Goal: Task Accomplishment & Management: Use online tool/utility

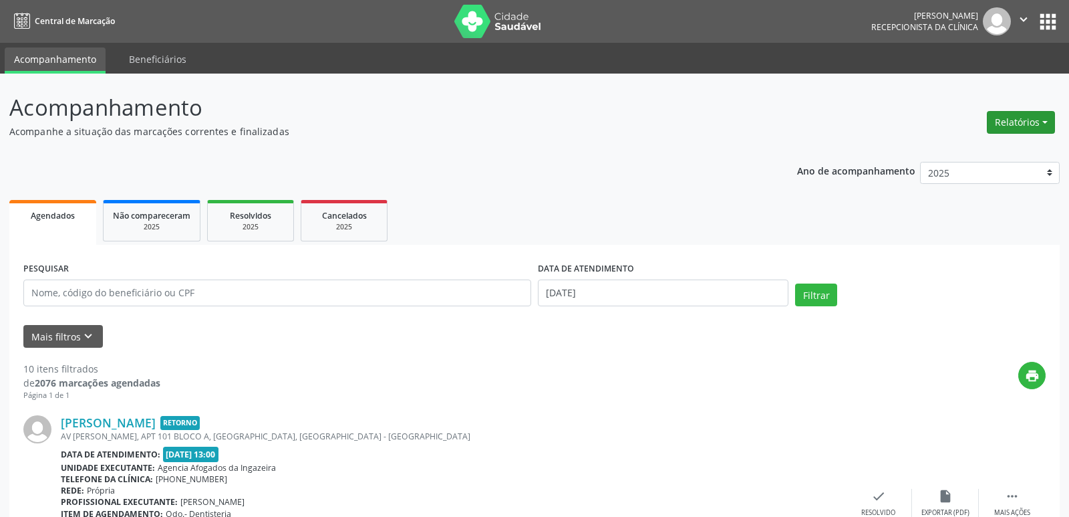
click at [1023, 120] on button "Relatórios" at bounding box center [1021, 122] width 68 height 23
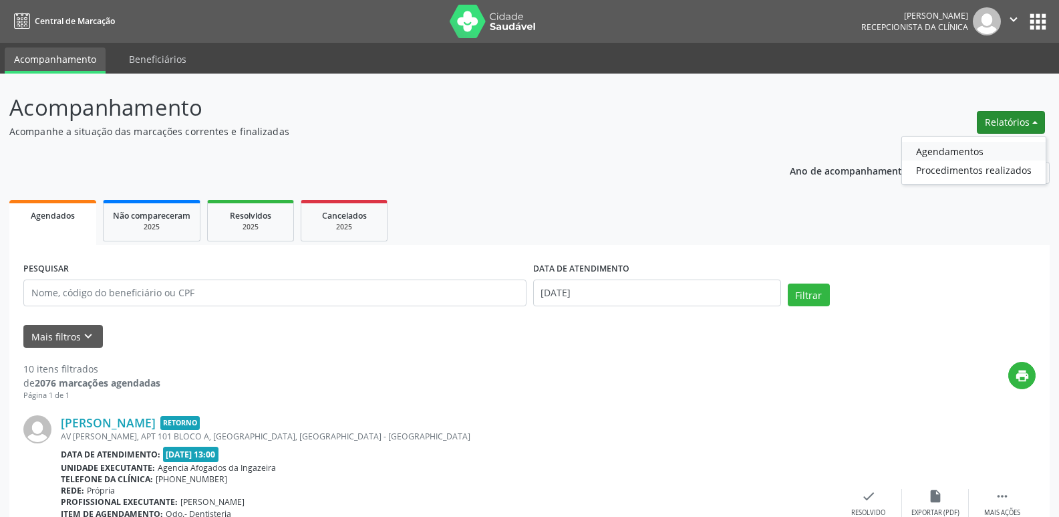
click at [940, 148] on link "Agendamentos" at bounding box center [974, 151] width 144 height 19
select select "7"
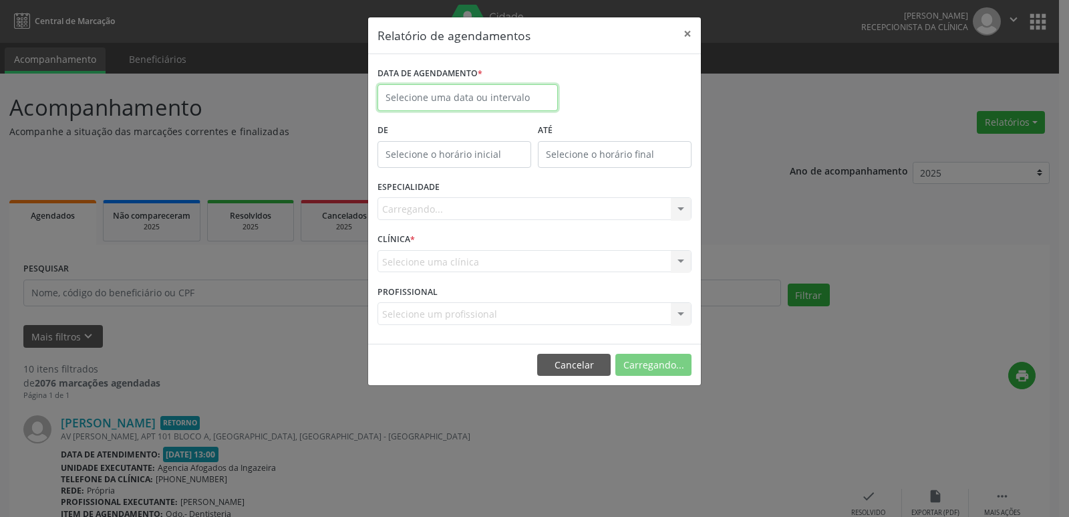
click at [432, 102] on input "text" at bounding box center [468, 97] width 180 height 27
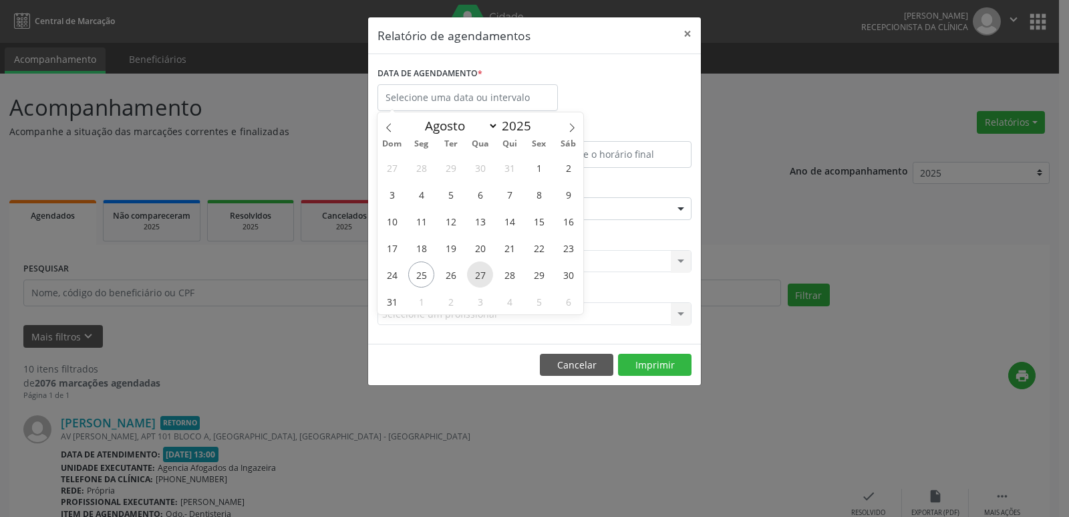
click at [480, 278] on span "27" at bounding box center [480, 274] width 26 height 26
type input "[DATE]"
click at [483, 275] on span "27" at bounding box center [480, 274] width 26 height 26
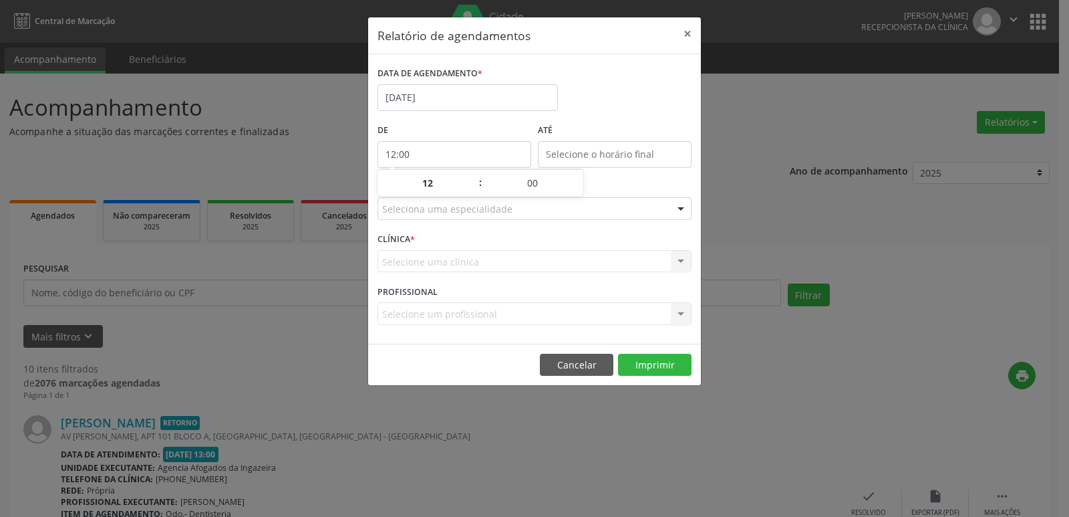
click at [467, 149] on input "12:00" at bounding box center [455, 154] width 154 height 27
click at [480, 178] on span ":" at bounding box center [481, 182] width 4 height 27
click at [471, 188] on span at bounding box center [473, 189] width 9 height 13
type input "11:00"
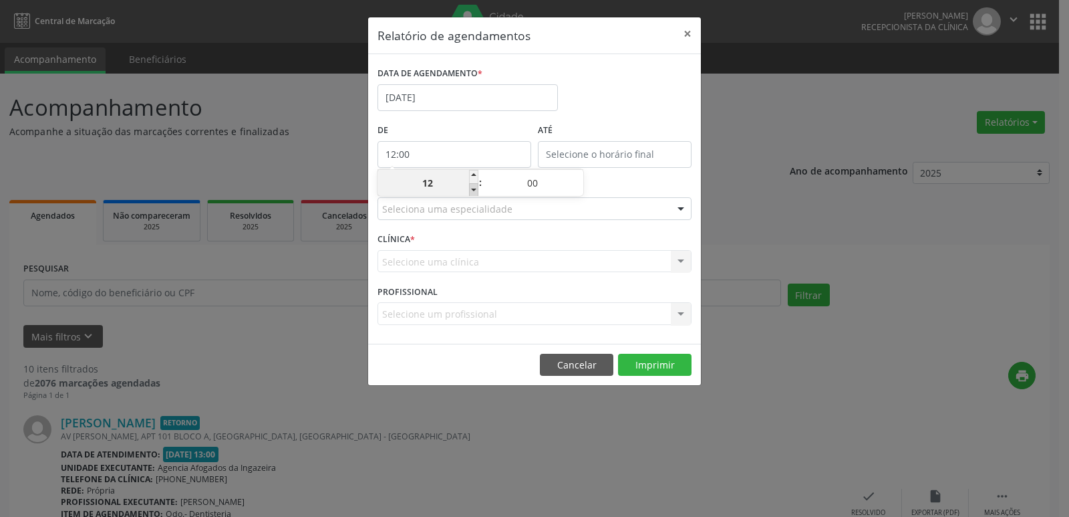
type input "11"
click at [472, 186] on span at bounding box center [473, 189] width 9 height 13
type input "10:00"
type input "10"
click at [473, 184] on span at bounding box center [473, 189] width 9 height 13
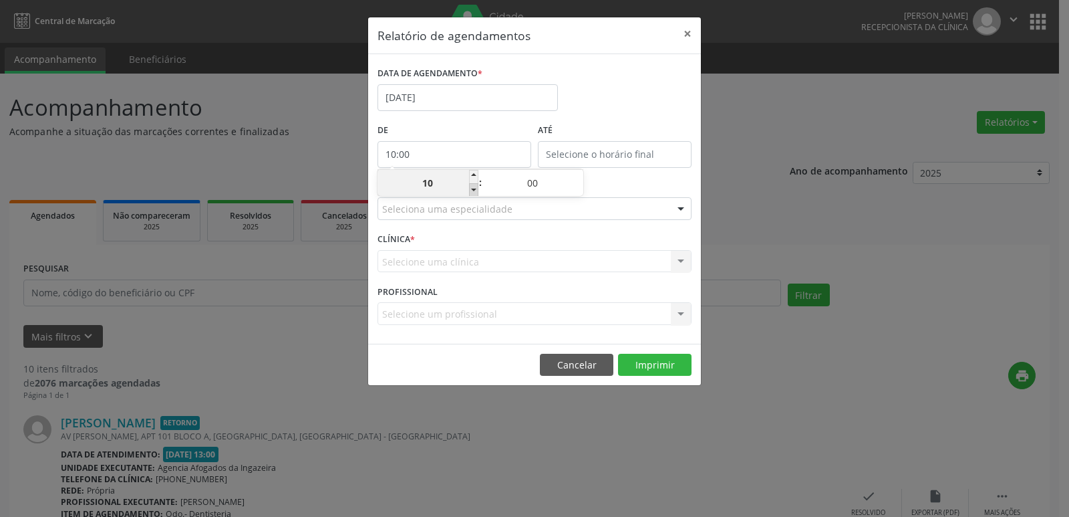
type input "09:00"
type input "09"
click at [470, 192] on span at bounding box center [473, 189] width 9 height 13
type input "08:00"
type input "08"
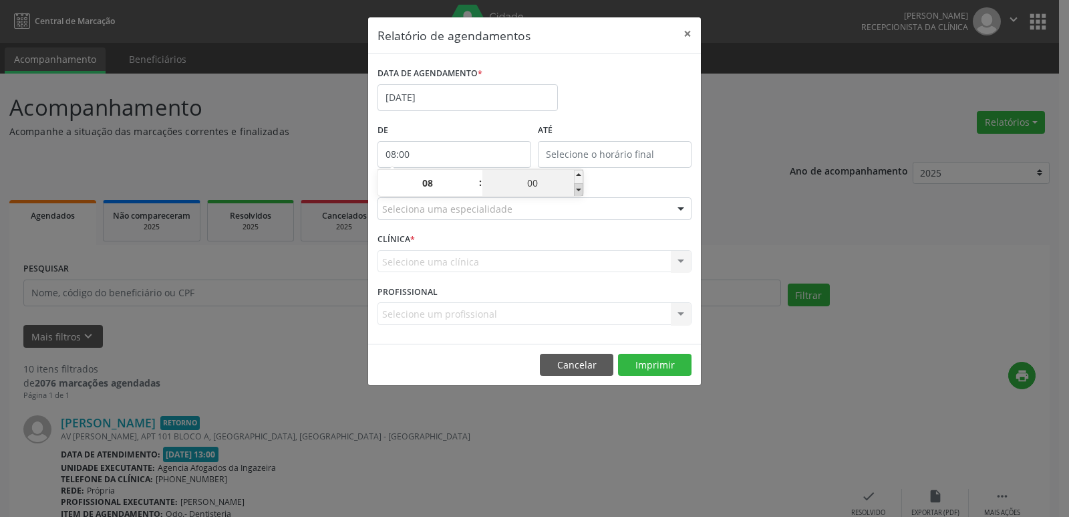
click at [574, 194] on span at bounding box center [578, 189] width 9 height 13
type input "07:55"
type input "07"
type input "55"
click at [578, 171] on span at bounding box center [578, 176] width 9 height 13
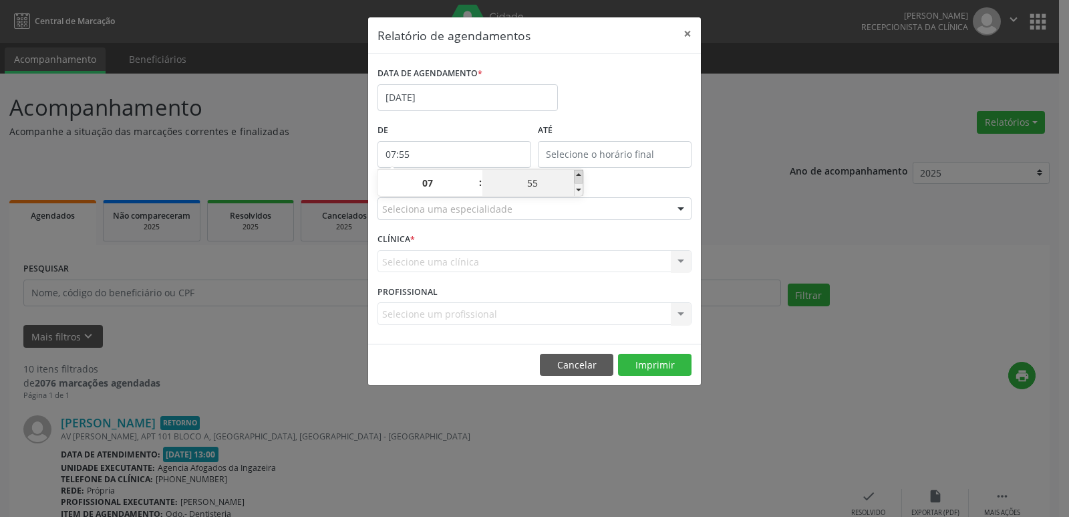
type input "08:00"
type input "08"
type input "00"
click at [578, 171] on span at bounding box center [578, 176] width 9 height 13
type input "08:05"
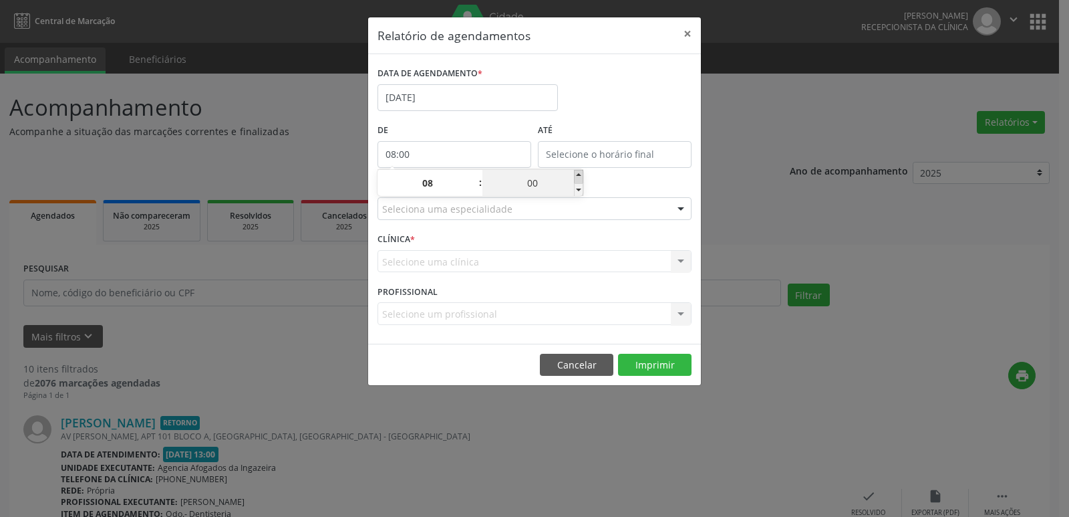
type input "05"
click at [578, 171] on span at bounding box center [578, 176] width 9 height 13
type input "08:10"
type input "10"
click at [578, 171] on span at bounding box center [578, 176] width 9 height 13
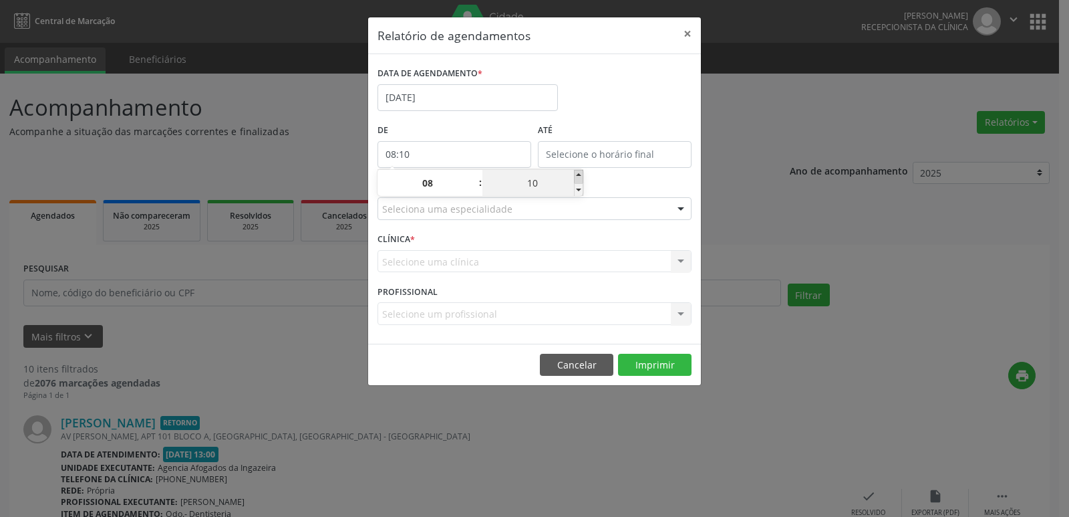
type input "08:15"
type input "15"
click at [578, 171] on span at bounding box center [578, 176] width 9 height 13
type input "08:20"
type input "20"
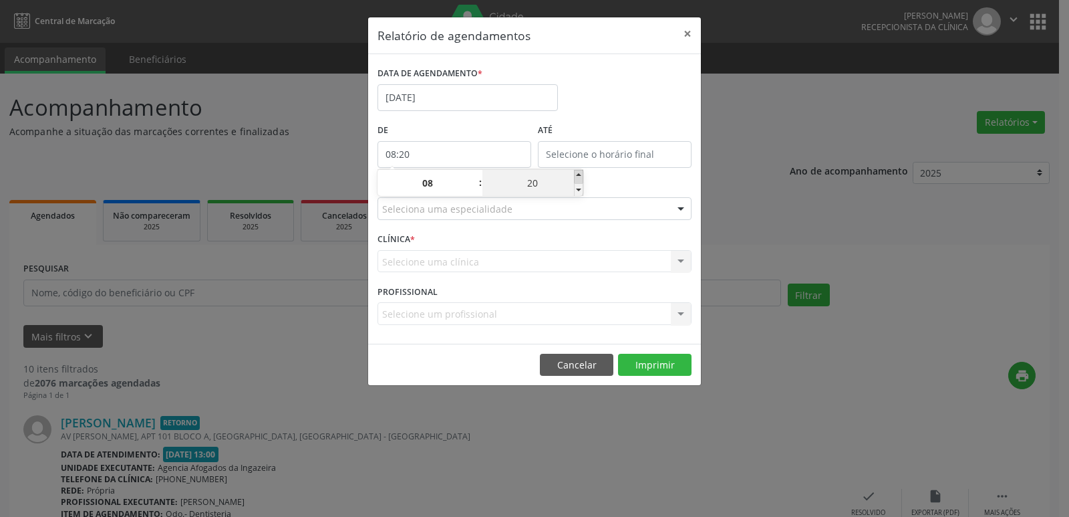
click at [578, 172] on span at bounding box center [578, 176] width 9 height 13
type input "08:25"
type input "25"
click at [575, 183] on span at bounding box center [578, 189] width 9 height 13
type input "08:20"
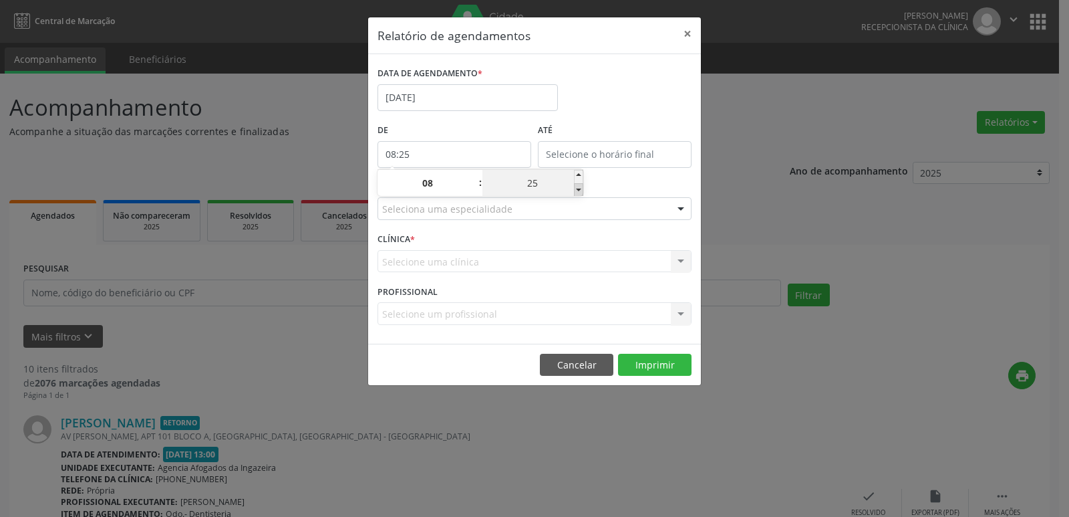
type input "20"
click at [575, 183] on span at bounding box center [578, 189] width 9 height 13
type input "08:15"
type input "15"
click at [575, 183] on span at bounding box center [578, 189] width 9 height 13
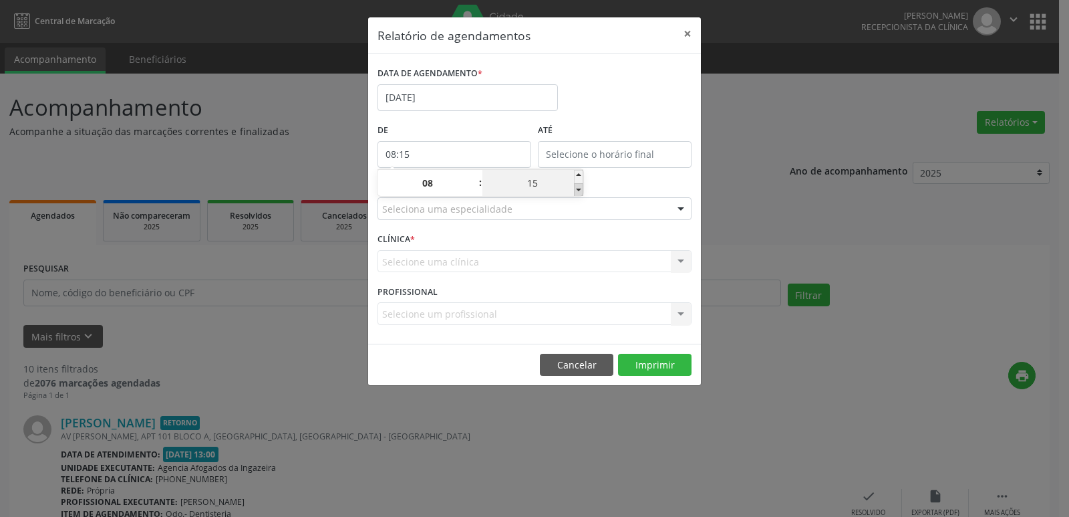
type input "08:10"
type input "10"
click at [579, 172] on span at bounding box center [578, 176] width 9 height 13
type input "08:15"
type input "15"
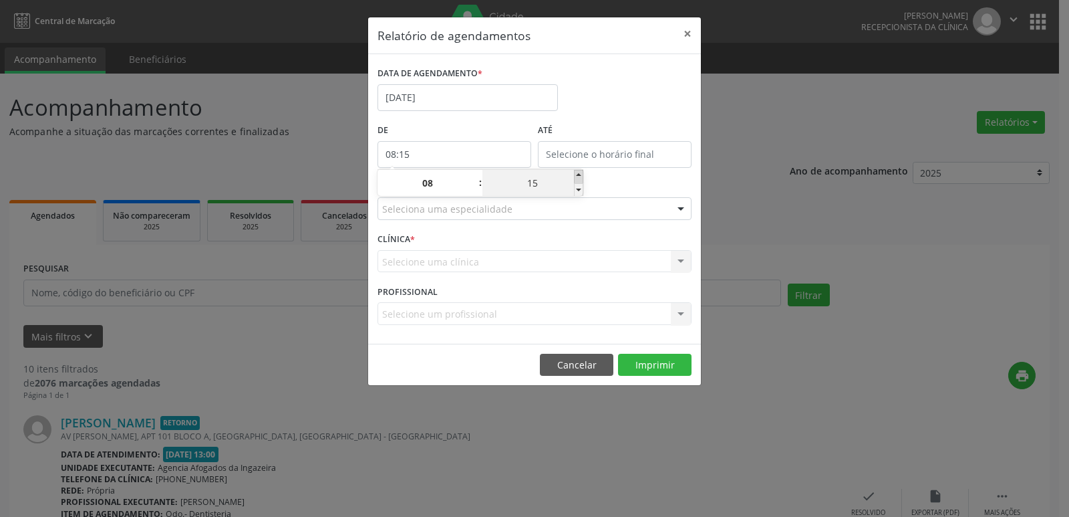
click at [579, 172] on span at bounding box center [578, 176] width 9 height 13
type input "08:20"
type input "20"
click at [579, 190] on span at bounding box center [578, 189] width 9 height 13
type input "08:15"
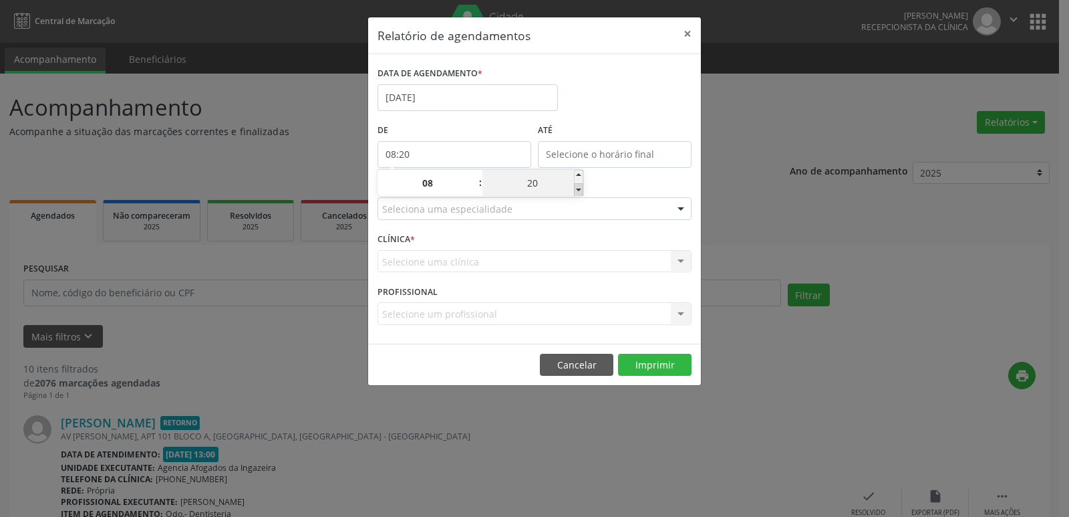
type input "15"
click at [579, 190] on span at bounding box center [578, 189] width 9 height 13
type input "08:10"
type input "10"
click at [580, 190] on span at bounding box center [578, 189] width 9 height 13
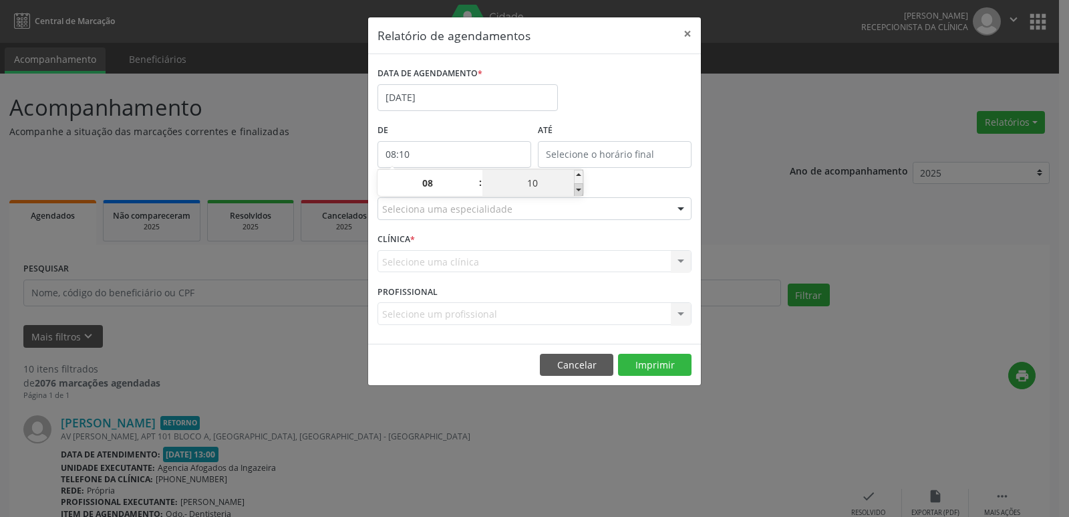
type input "08:05"
type input "05"
click at [580, 188] on span at bounding box center [578, 189] width 9 height 13
type input "08:00"
type input "00"
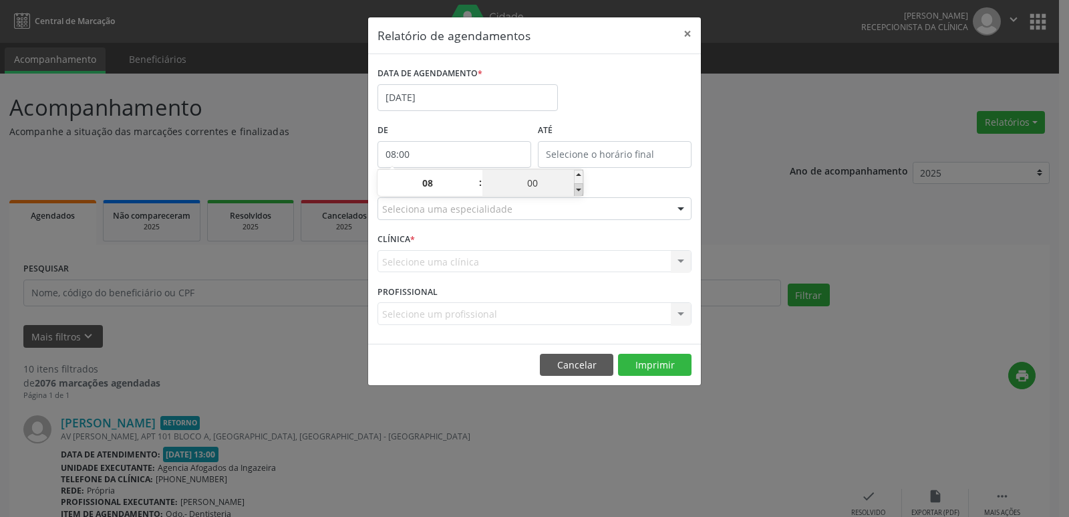
click at [580, 188] on span at bounding box center [578, 189] width 9 height 13
type input "07:55"
type input "07"
type input "55"
click at [580, 188] on span at bounding box center [578, 189] width 9 height 13
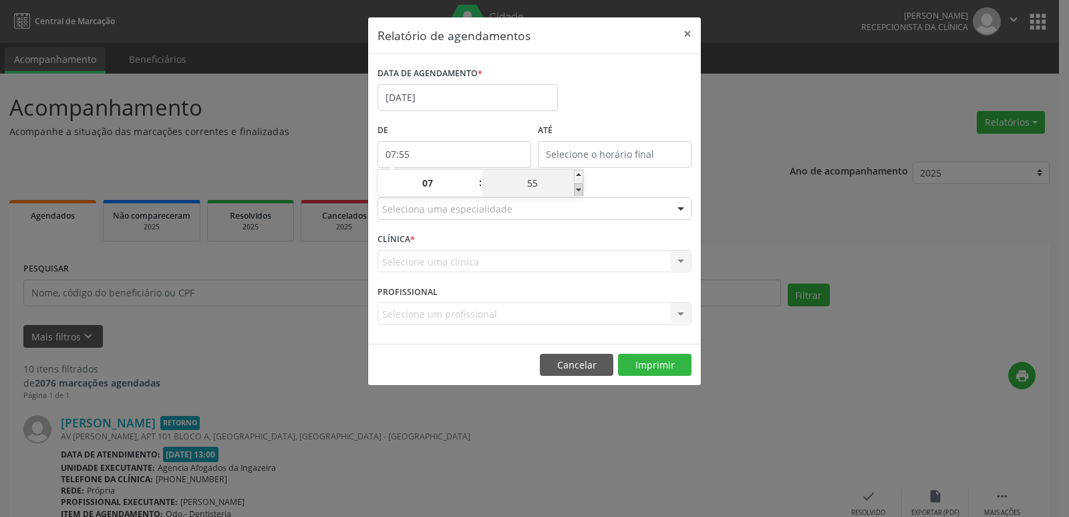
type input "07:50"
type input "50"
click at [580, 188] on span at bounding box center [578, 189] width 9 height 13
type input "07:45"
type input "45"
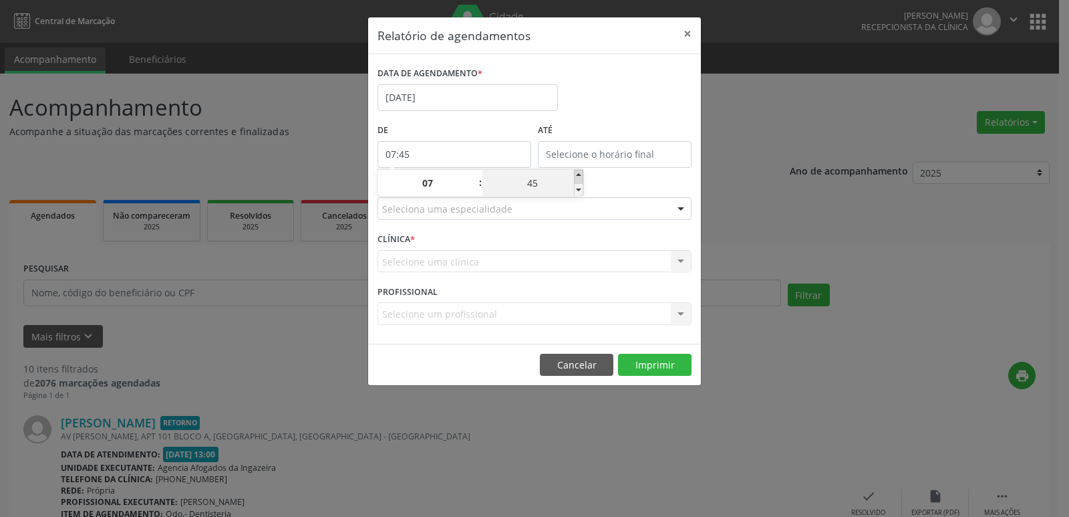
click at [580, 178] on span at bounding box center [578, 176] width 9 height 13
type input "07:50"
type input "50"
click at [580, 178] on span at bounding box center [578, 176] width 9 height 13
type input "07:55"
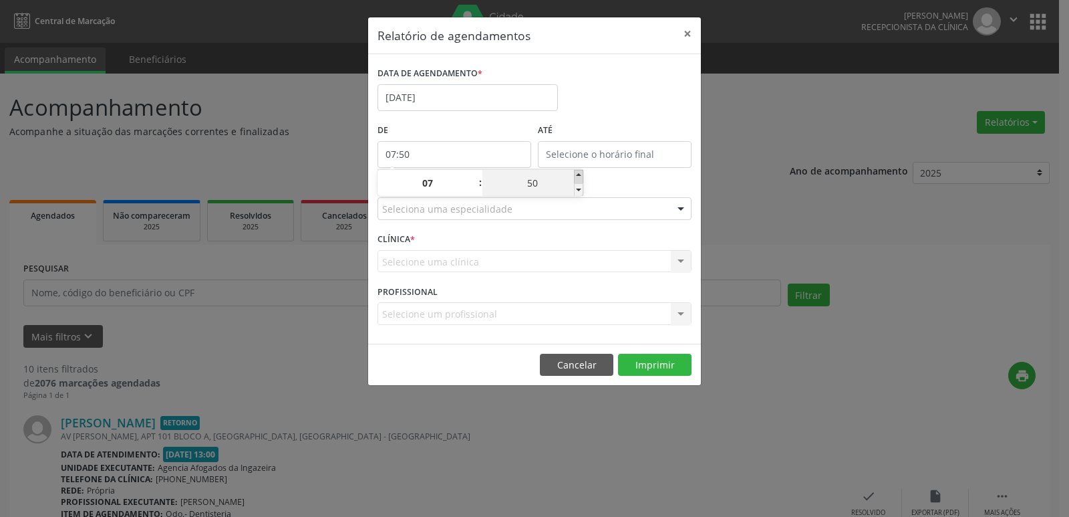
type input "55"
click at [660, 152] on input "12:00" at bounding box center [615, 154] width 154 height 27
click at [633, 177] on span at bounding box center [634, 176] width 9 height 13
type input "13:00"
type input "13"
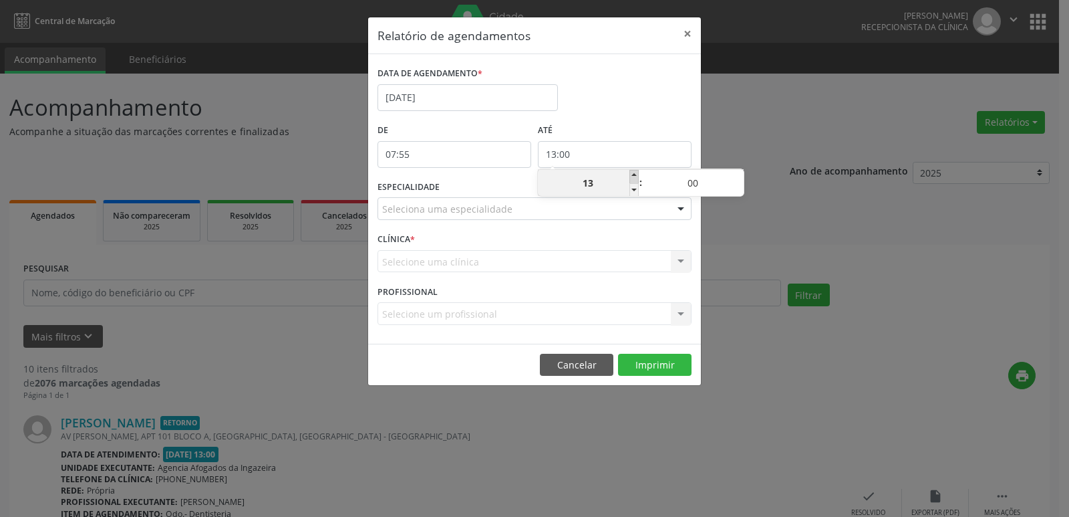
click at [633, 177] on span at bounding box center [634, 176] width 9 height 13
type input "14:00"
type input "14"
click at [633, 177] on span at bounding box center [634, 176] width 9 height 13
type input "15:00"
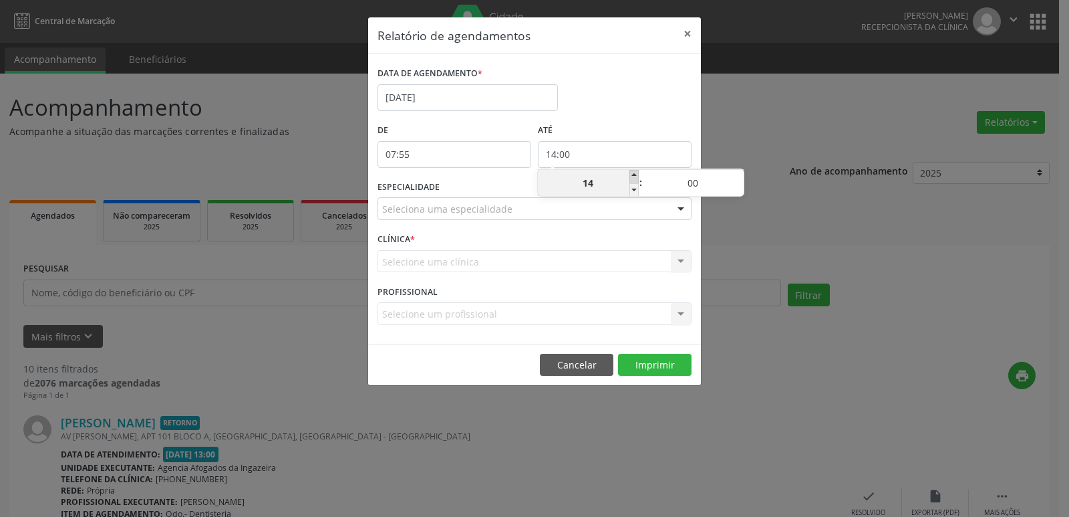
type input "15"
click at [633, 177] on span at bounding box center [634, 176] width 9 height 13
type input "16:00"
type input "16"
click at [633, 177] on span at bounding box center [634, 176] width 9 height 13
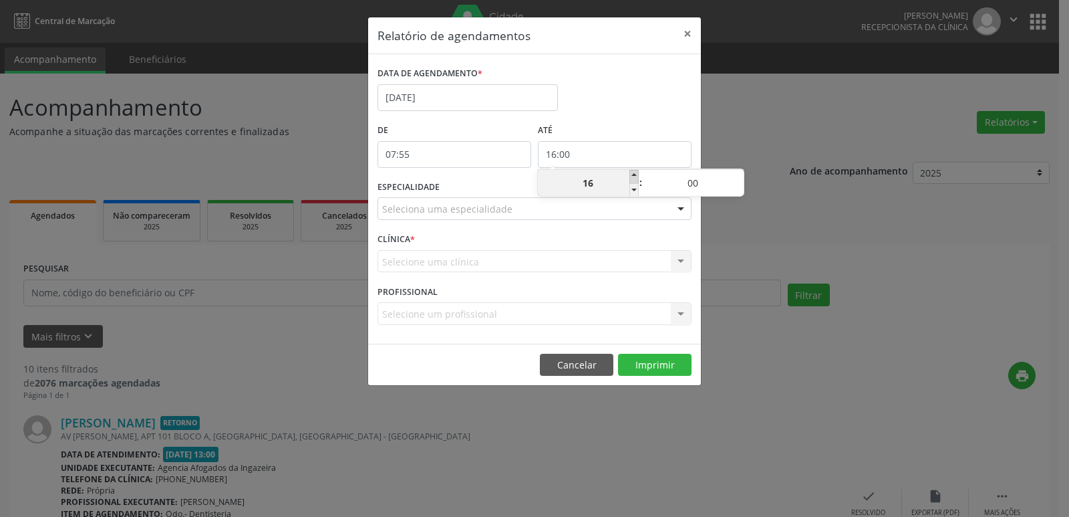
type input "17:00"
type input "17"
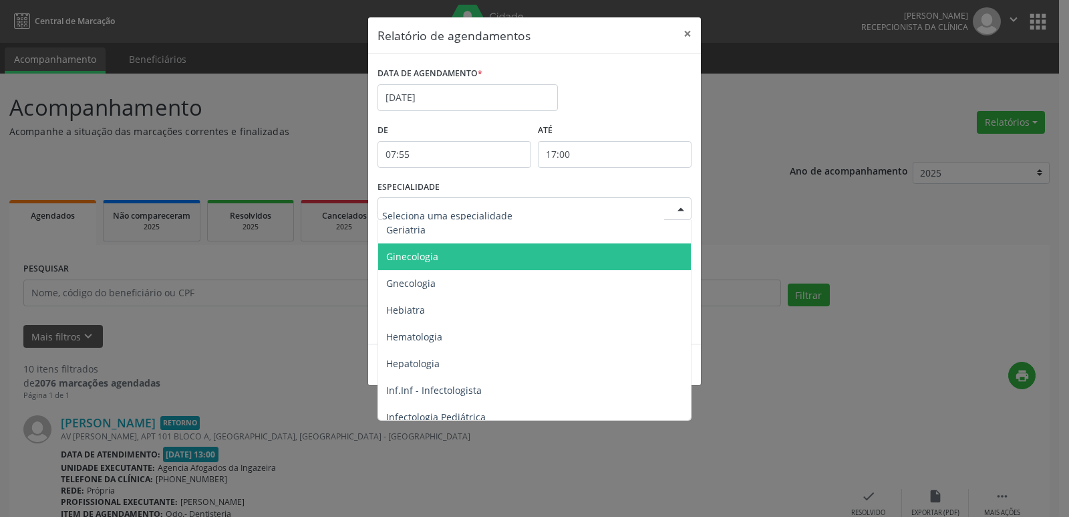
scroll to position [936, 0]
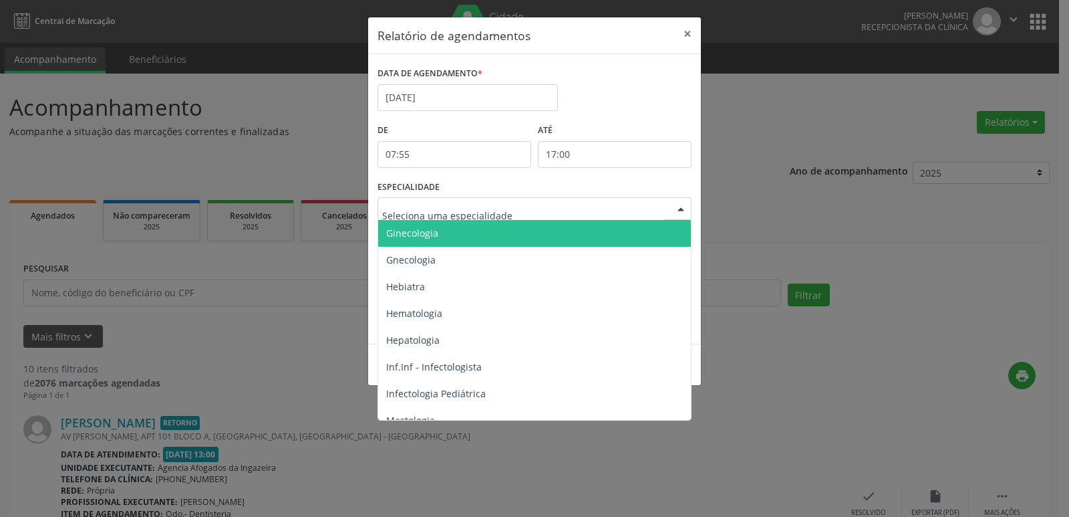
click at [430, 232] on span "Ginecologia" at bounding box center [412, 233] width 52 height 13
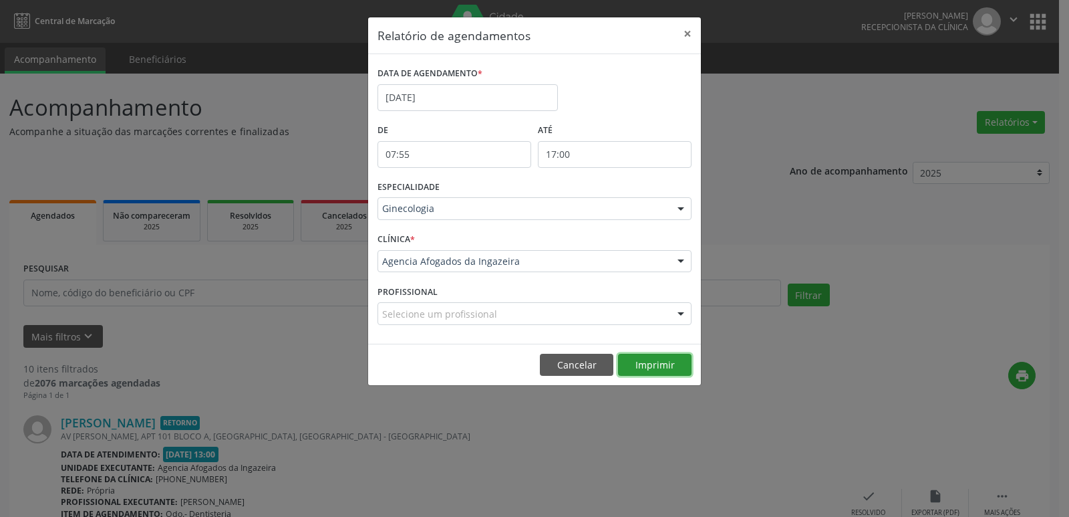
click at [668, 360] on button "Imprimir" at bounding box center [655, 365] width 74 height 23
